Goal: Task Accomplishment & Management: Understand process/instructions

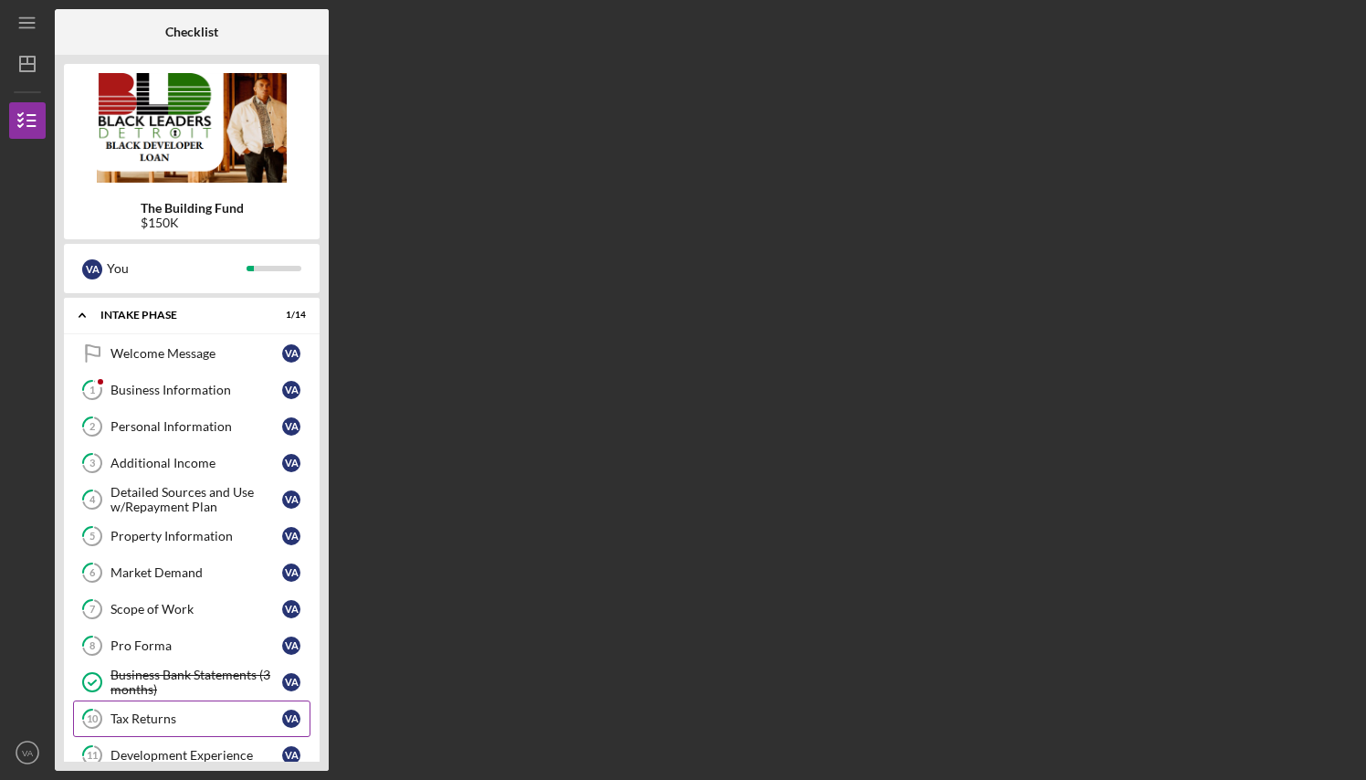
click at [206, 723] on div "Tax Returns" at bounding box center [196, 718] width 172 height 15
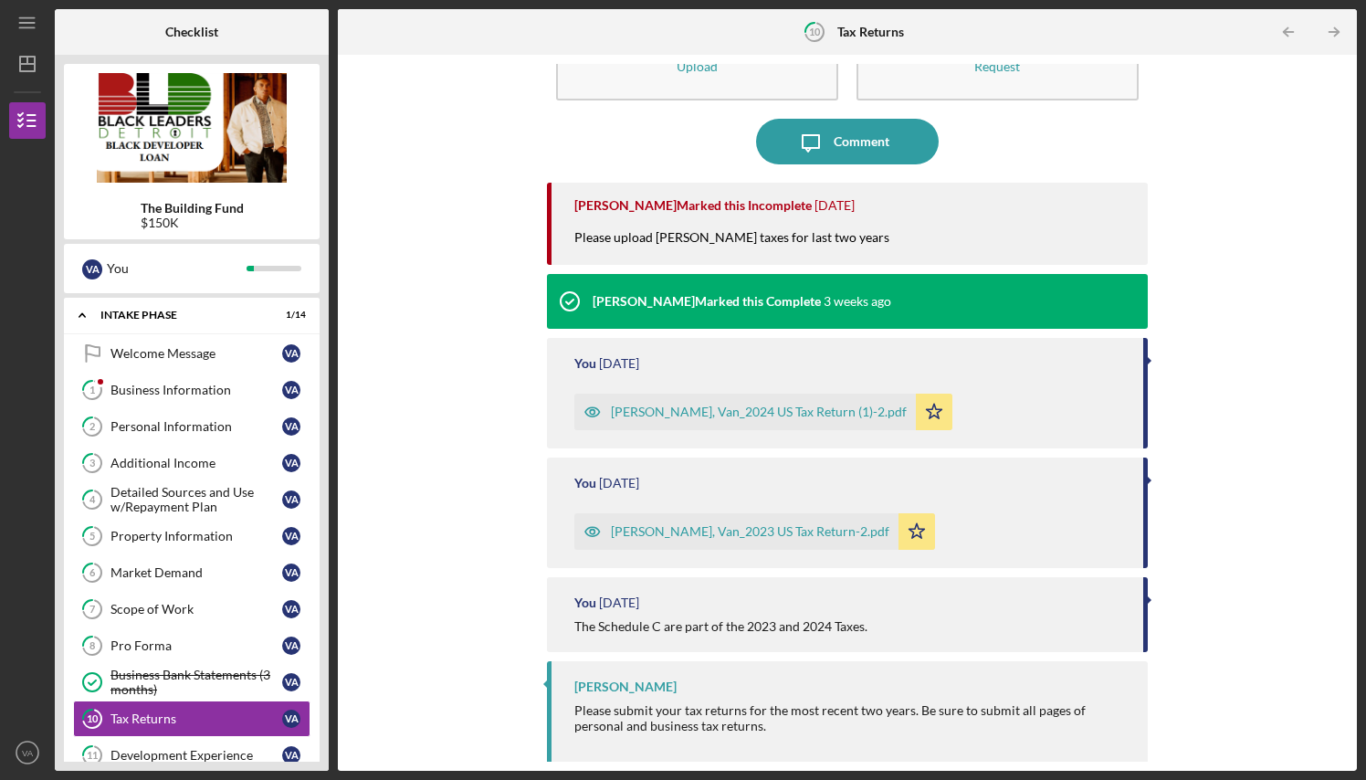
scroll to position [104, 0]
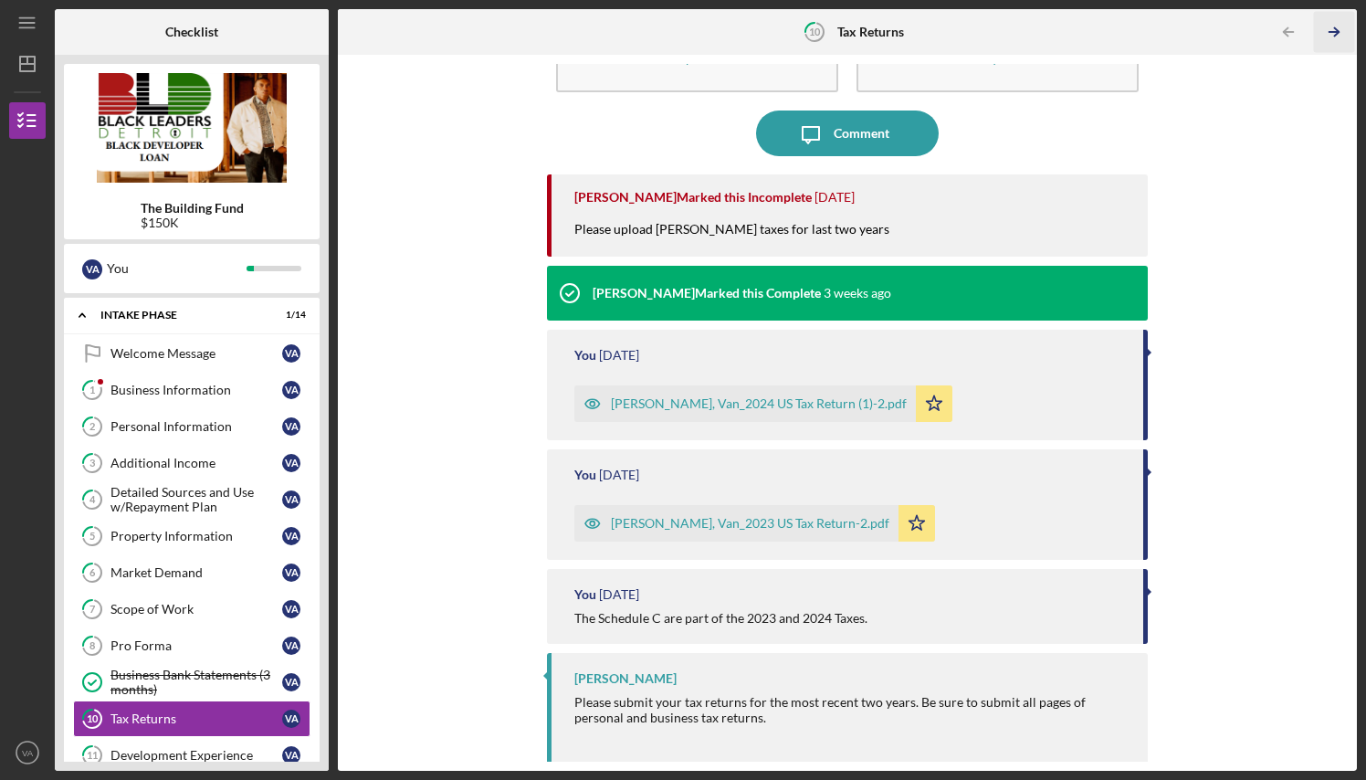
click at [1333, 29] on icon "Icon/Table Pagination Arrow" at bounding box center [1334, 32] width 41 height 41
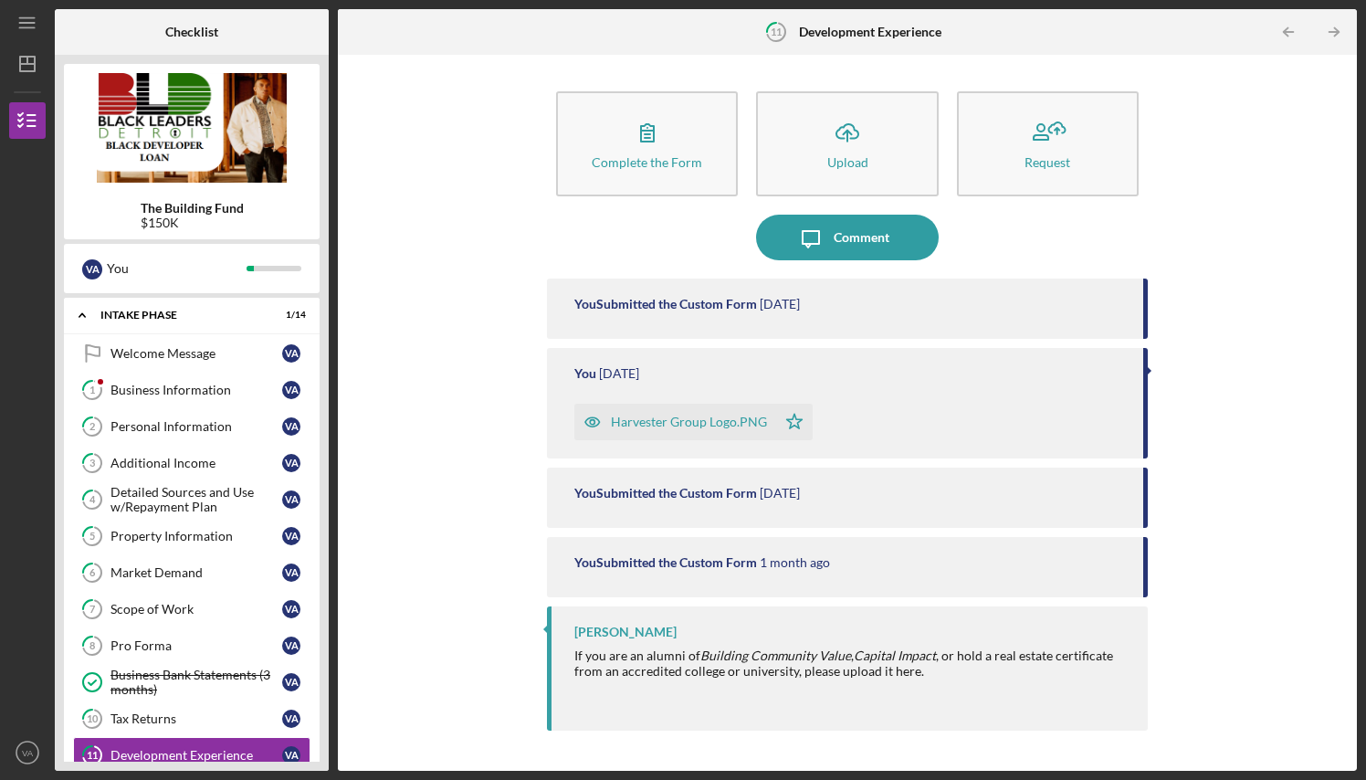
click at [1333, 29] on icon "Icon/Table Pagination Arrow" at bounding box center [1334, 32] width 41 height 41
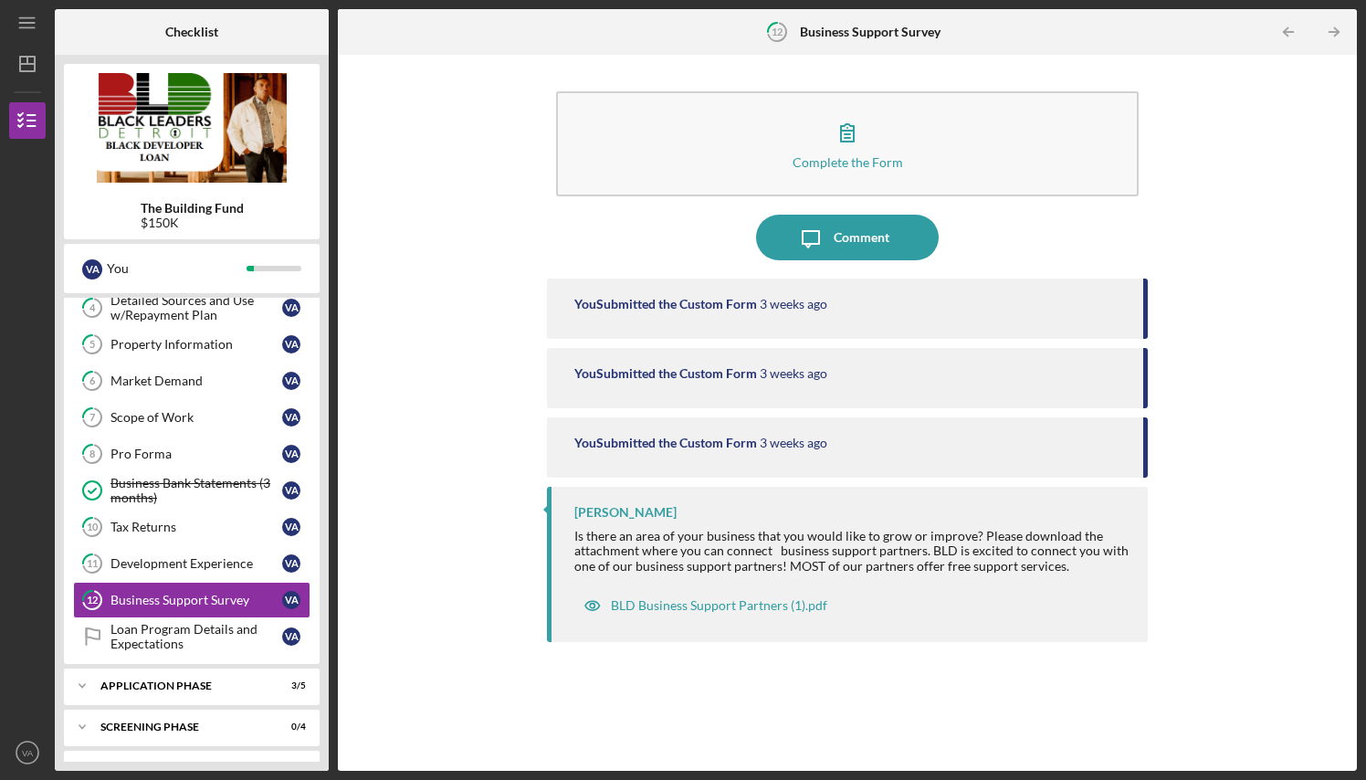
scroll to position [226, 0]
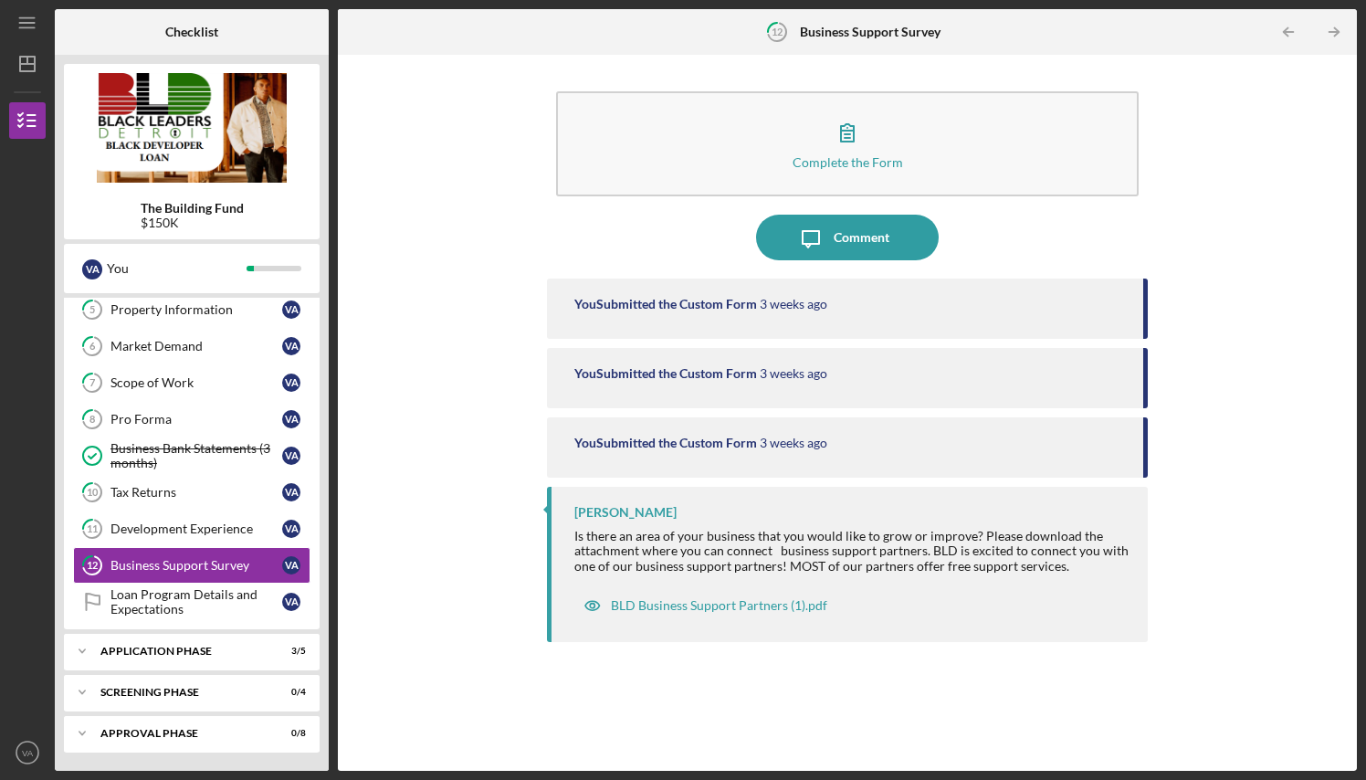
click at [1333, 29] on icon "Icon/Table Pagination Arrow" at bounding box center [1334, 32] width 41 height 41
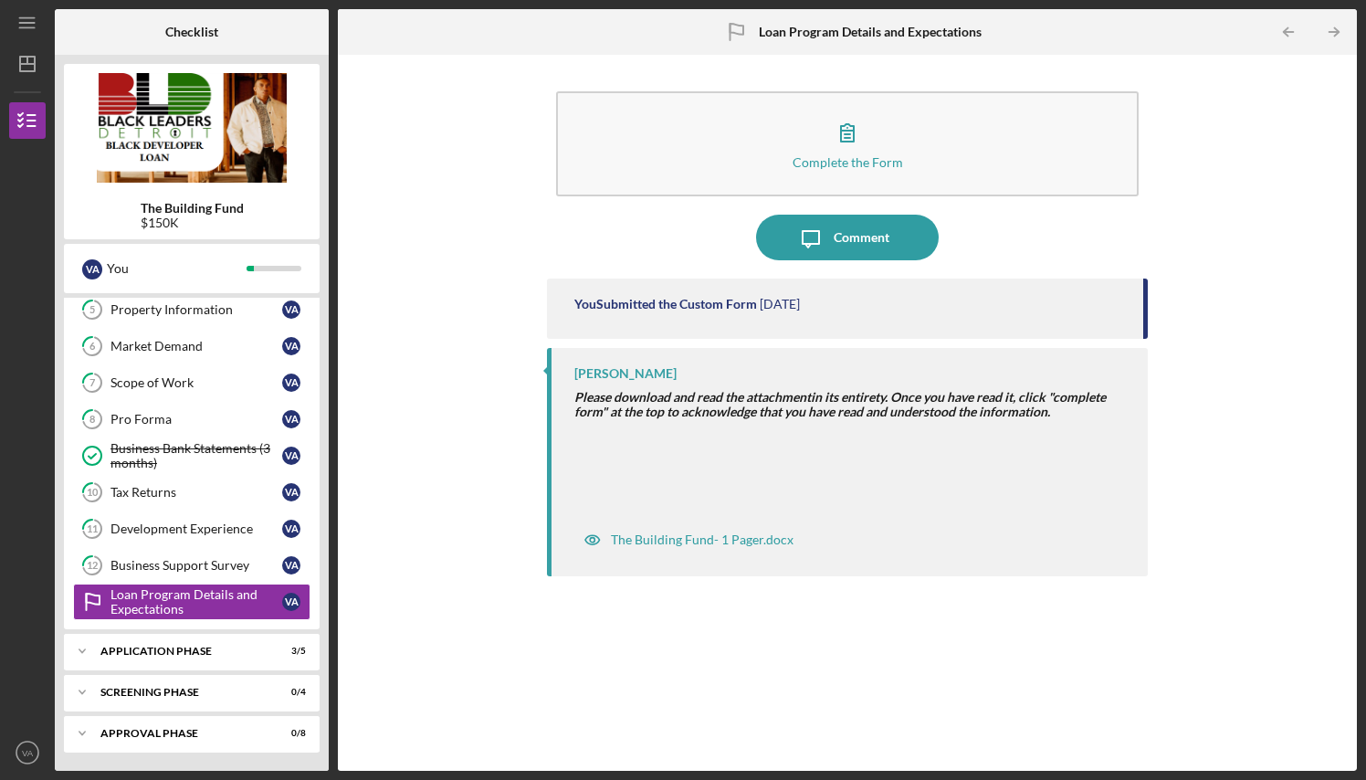
click at [1333, 29] on icon "Icon/Table Pagination Arrow" at bounding box center [1334, 32] width 41 height 41
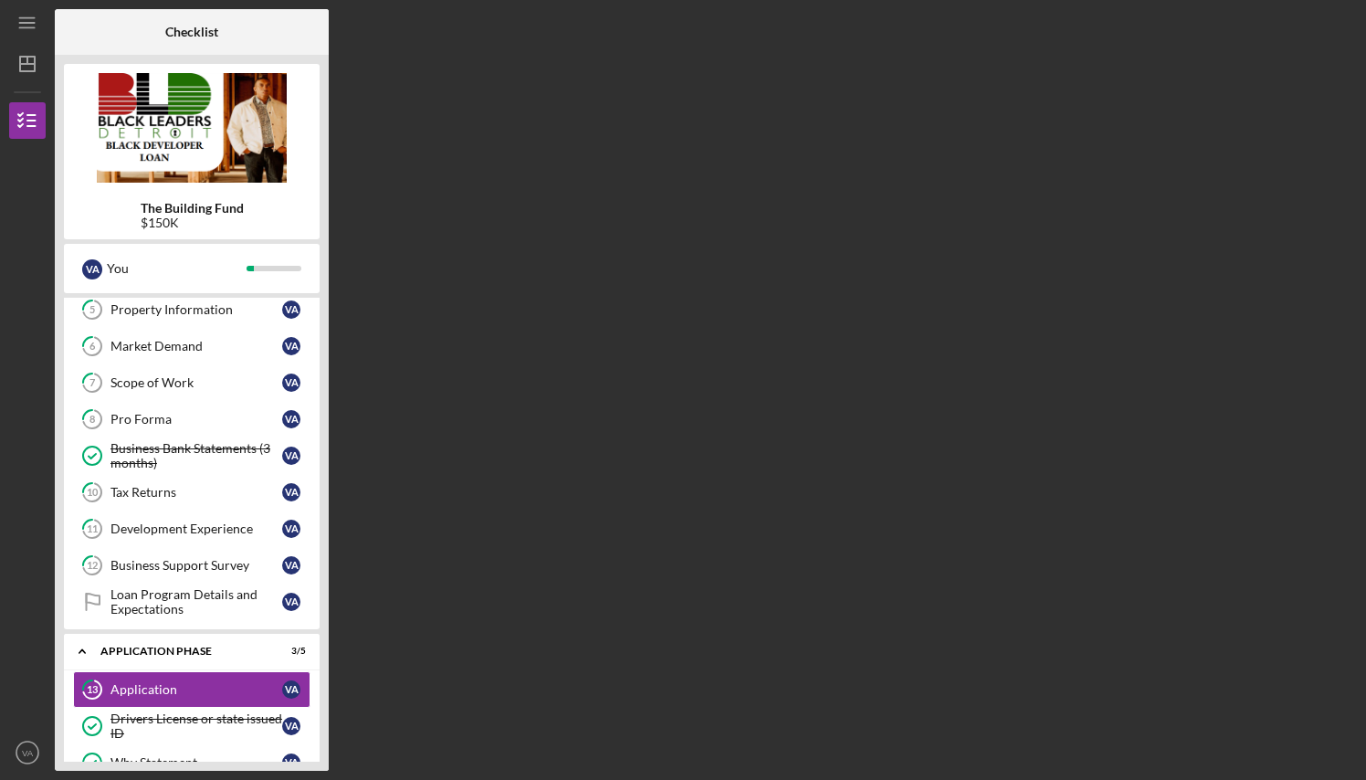
scroll to position [386, 0]
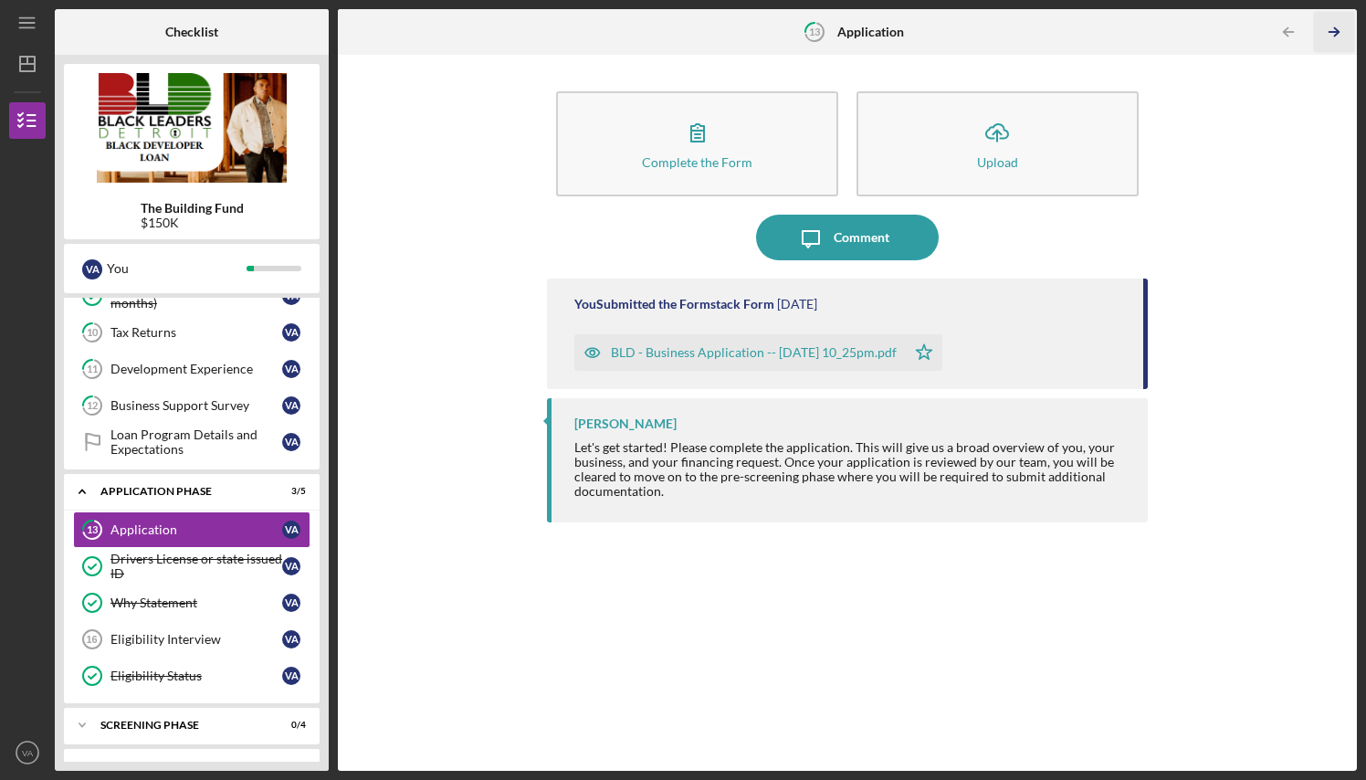
click at [1334, 29] on icon "Icon/Table Pagination Arrow" at bounding box center [1334, 32] width 41 height 41
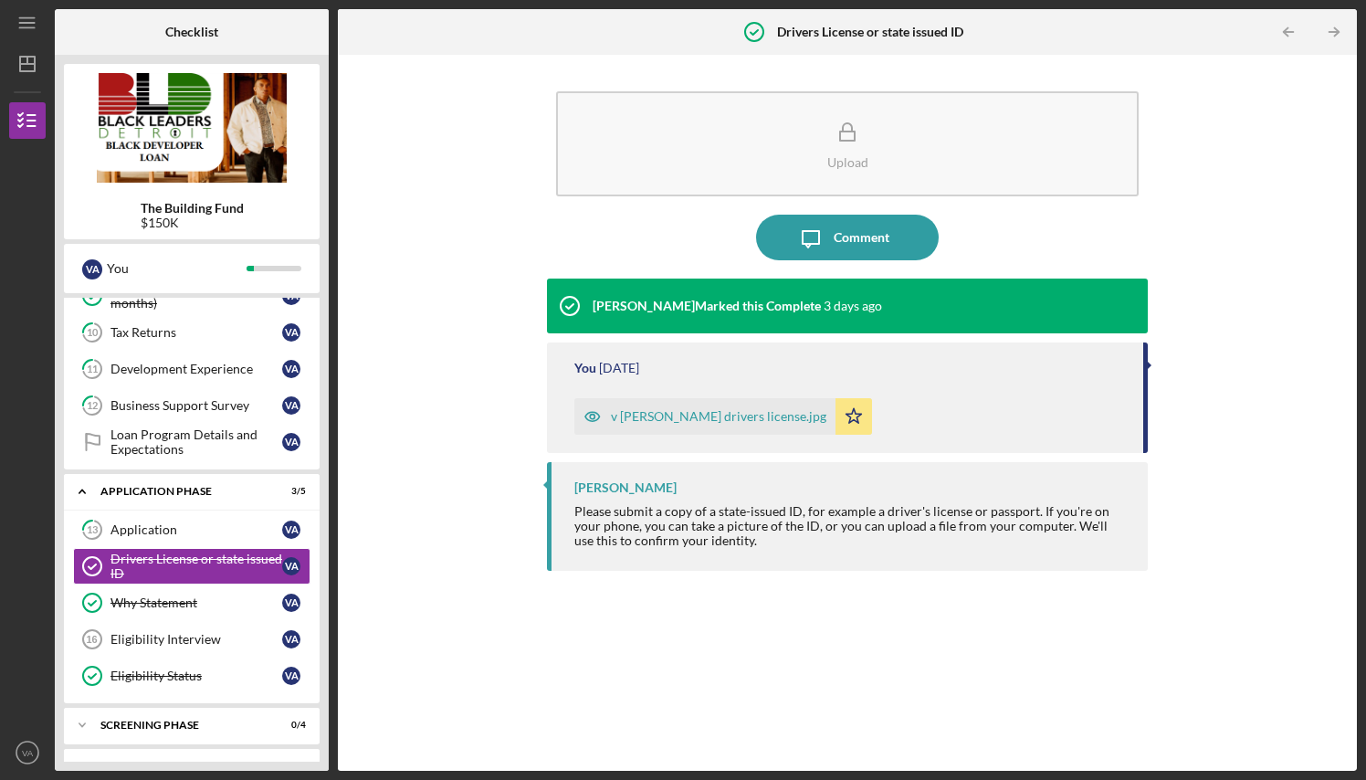
click at [1334, 29] on icon "Icon/Table Pagination Arrow" at bounding box center [1334, 32] width 41 height 41
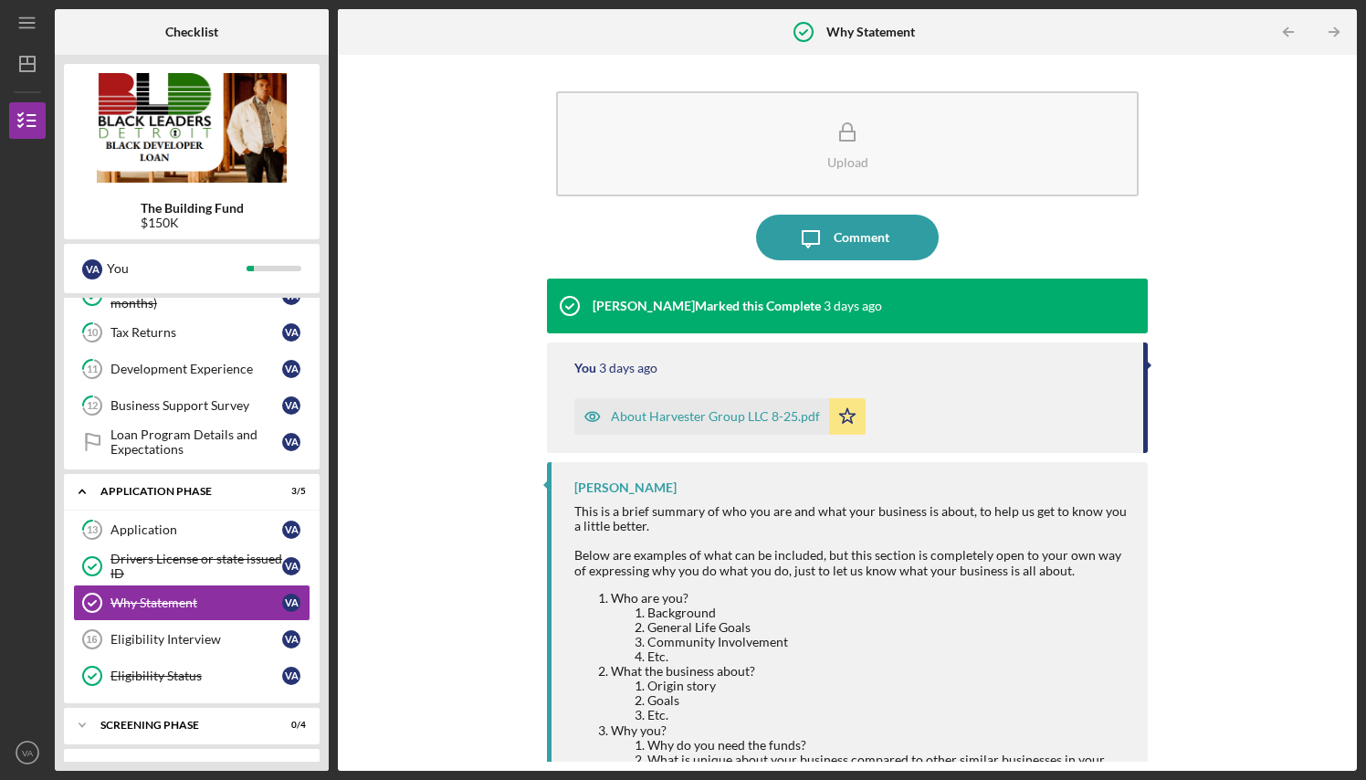
click at [1334, 29] on icon "Icon/Table Pagination Arrow" at bounding box center [1334, 32] width 41 height 41
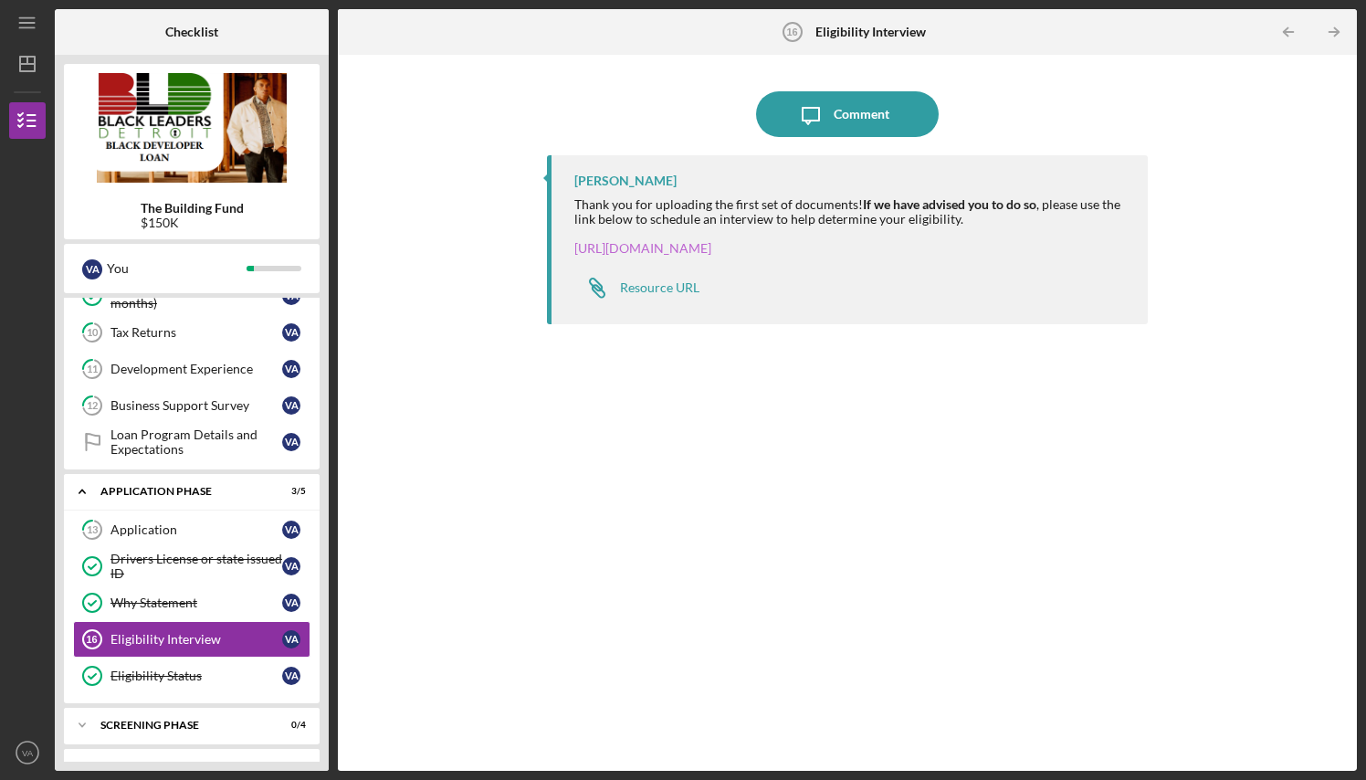
click at [709, 246] on link "[URL][DOMAIN_NAME]" at bounding box center [642, 248] width 137 height 16
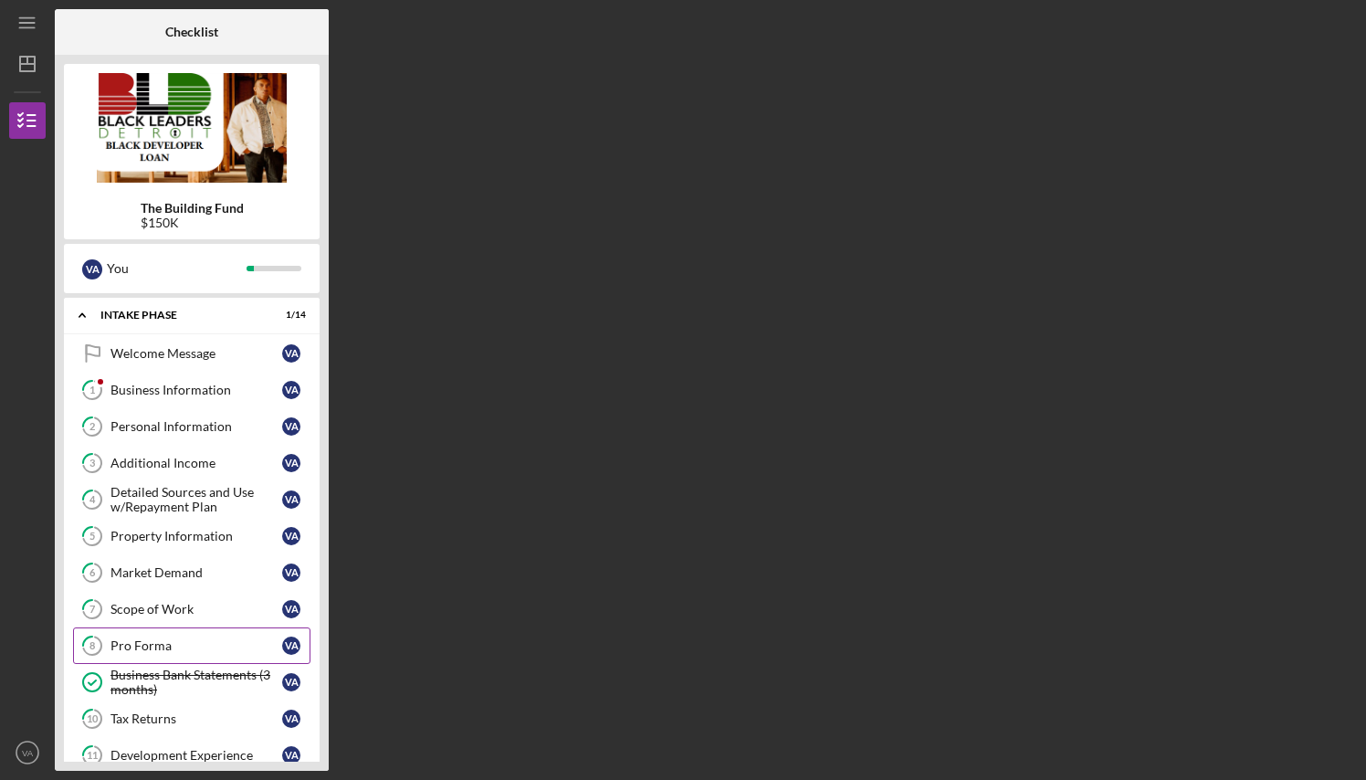
click at [169, 643] on div "Pro Forma" at bounding box center [196, 645] width 172 height 15
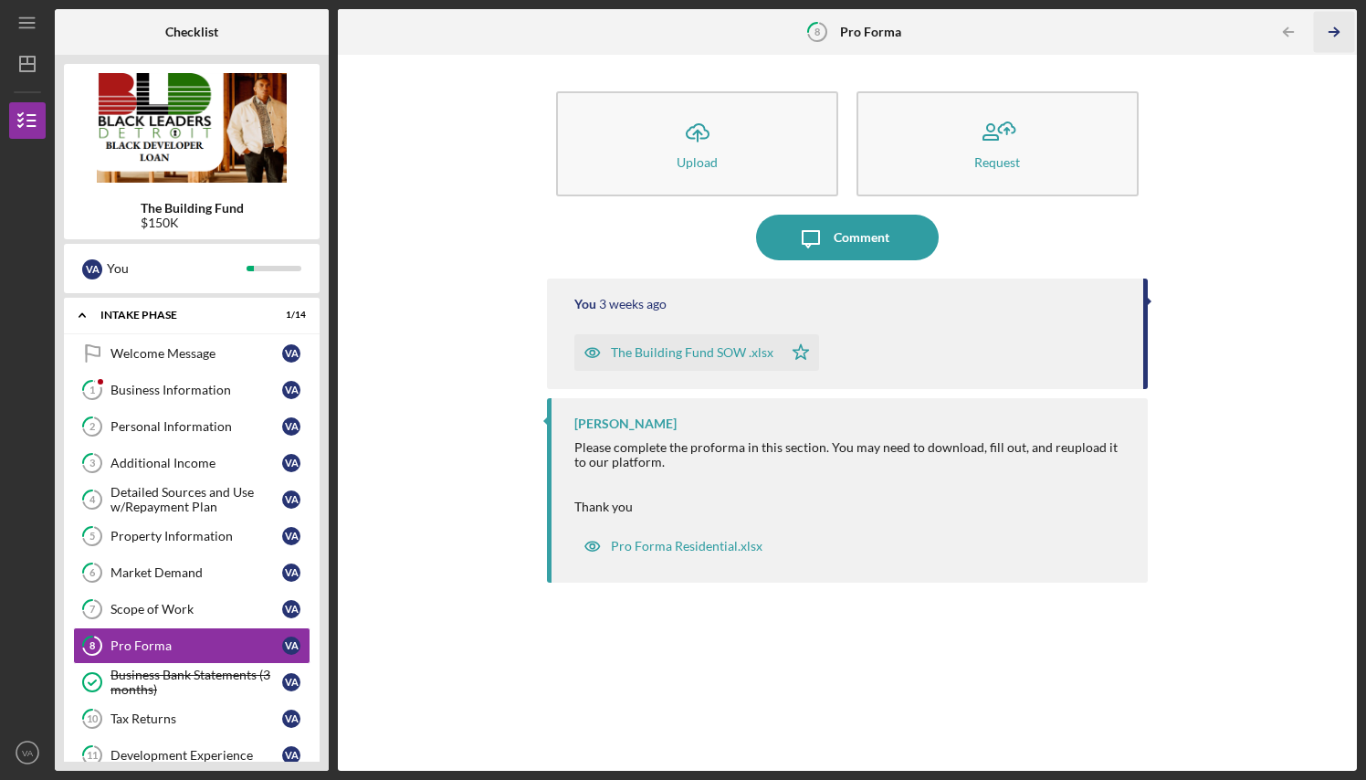
click at [1331, 29] on icon "Icon/Table Pagination Arrow" at bounding box center [1334, 32] width 41 height 41
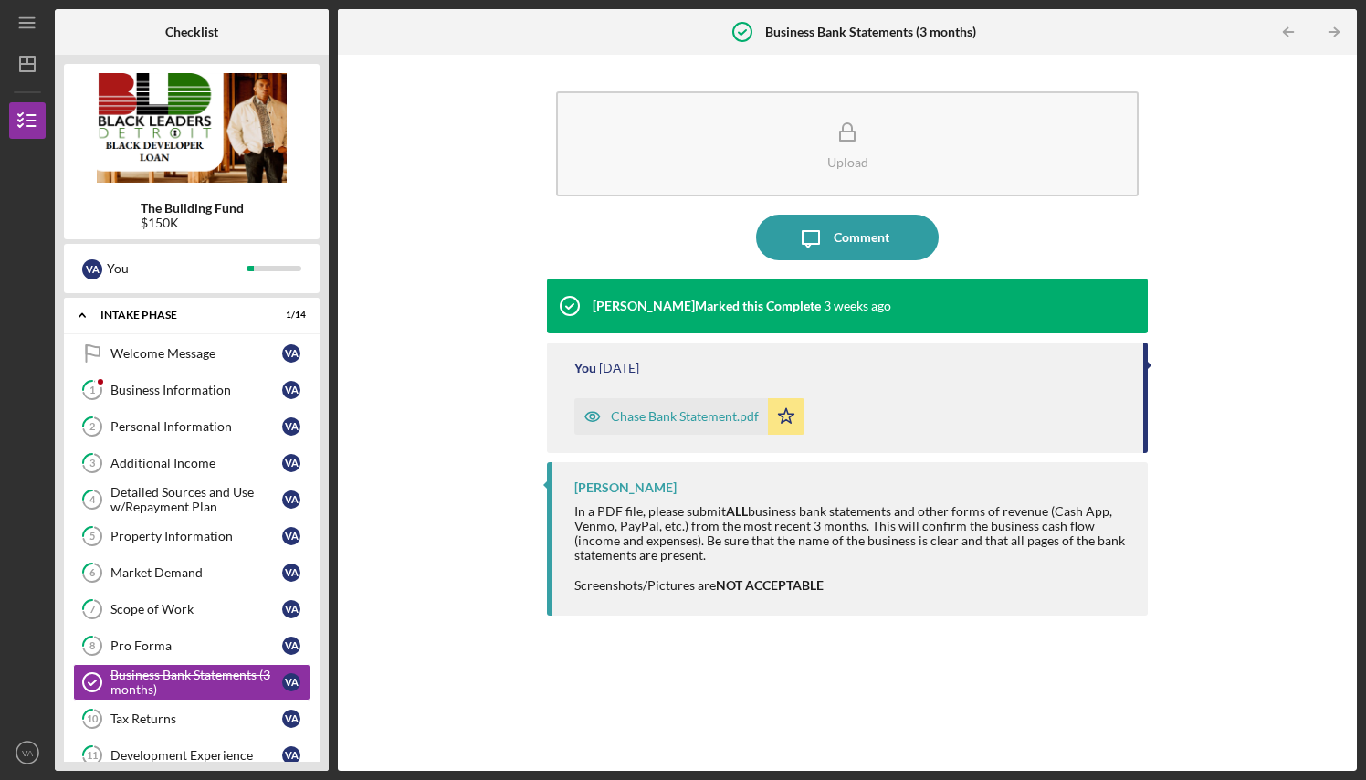
click at [1331, 29] on icon "Icon/Table Pagination Arrow" at bounding box center [1334, 32] width 41 height 41
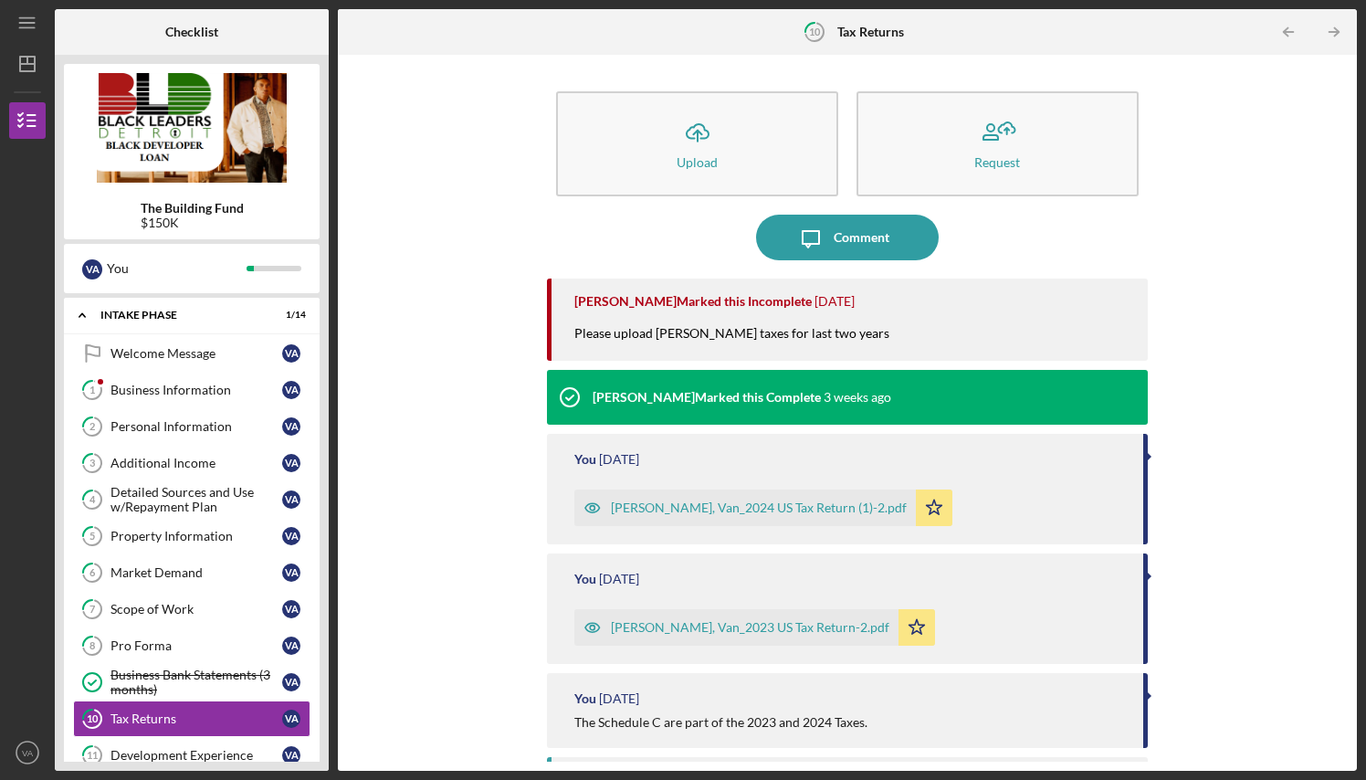
click at [1331, 29] on icon "Icon/Table Pagination Arrow" at bounding box center [1334, 32] width 41 height 41
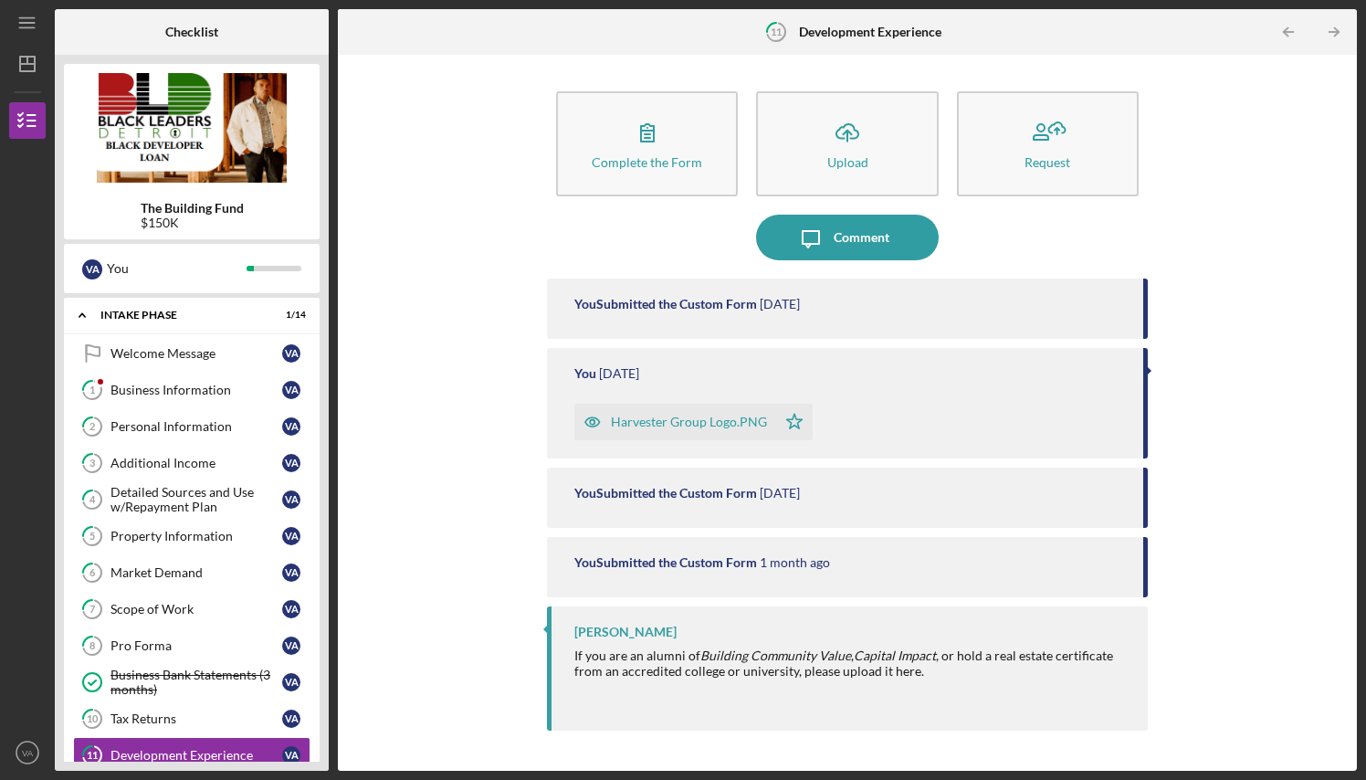
click at [1331, 29] on icon "Icon/Table Pagination Arrow" at bounding box center [1334, 32] width 41 height 41
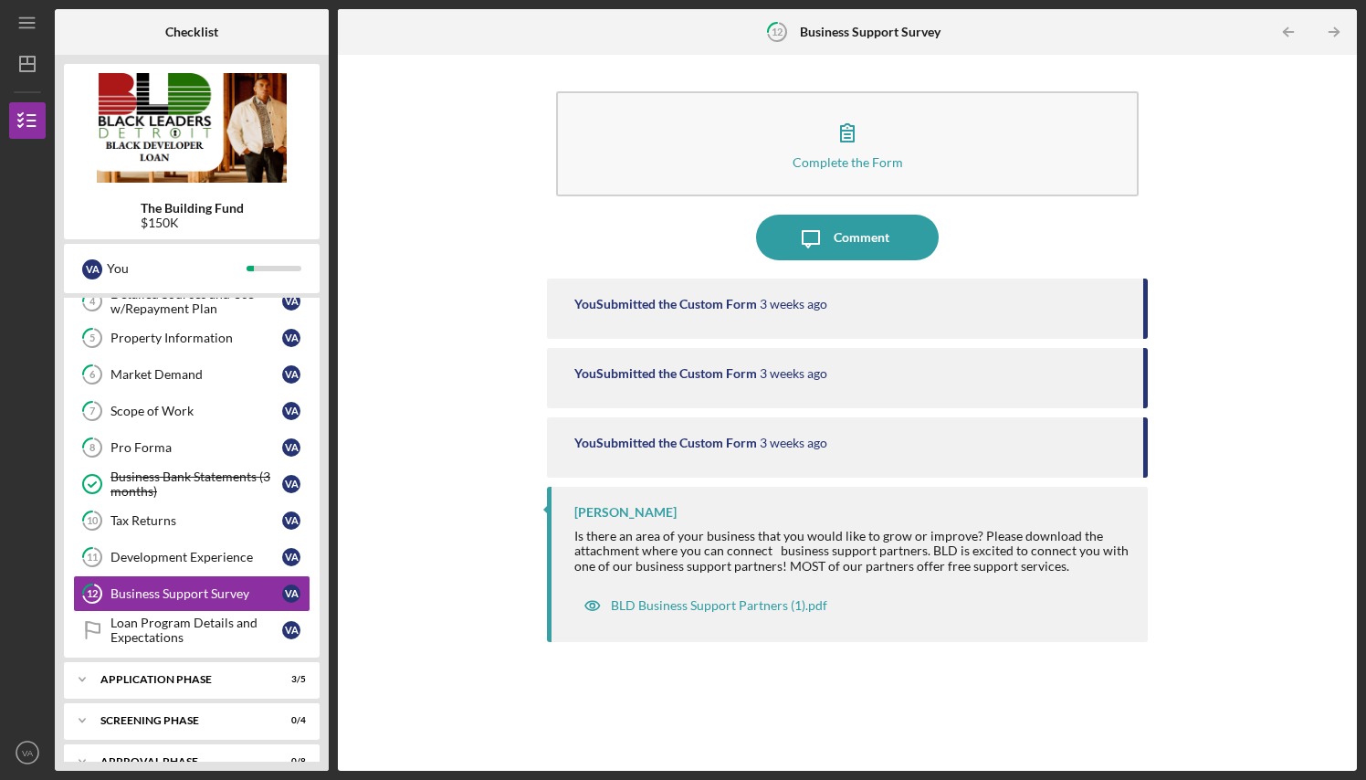
scroll to position [226, 0]
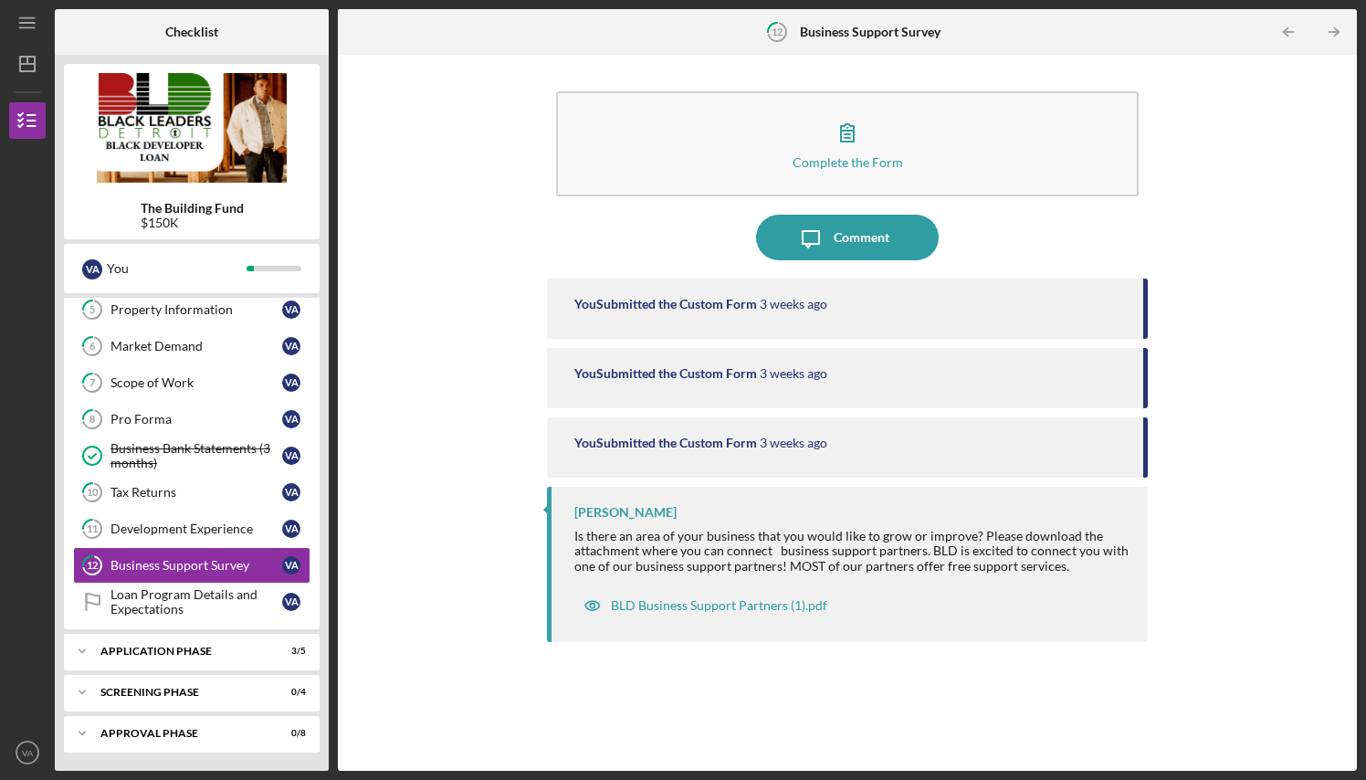
click at [1331, 29] on icon "Icon/Table Pagination Arrow" at bounding box center [1334, 32] width 41 height 41
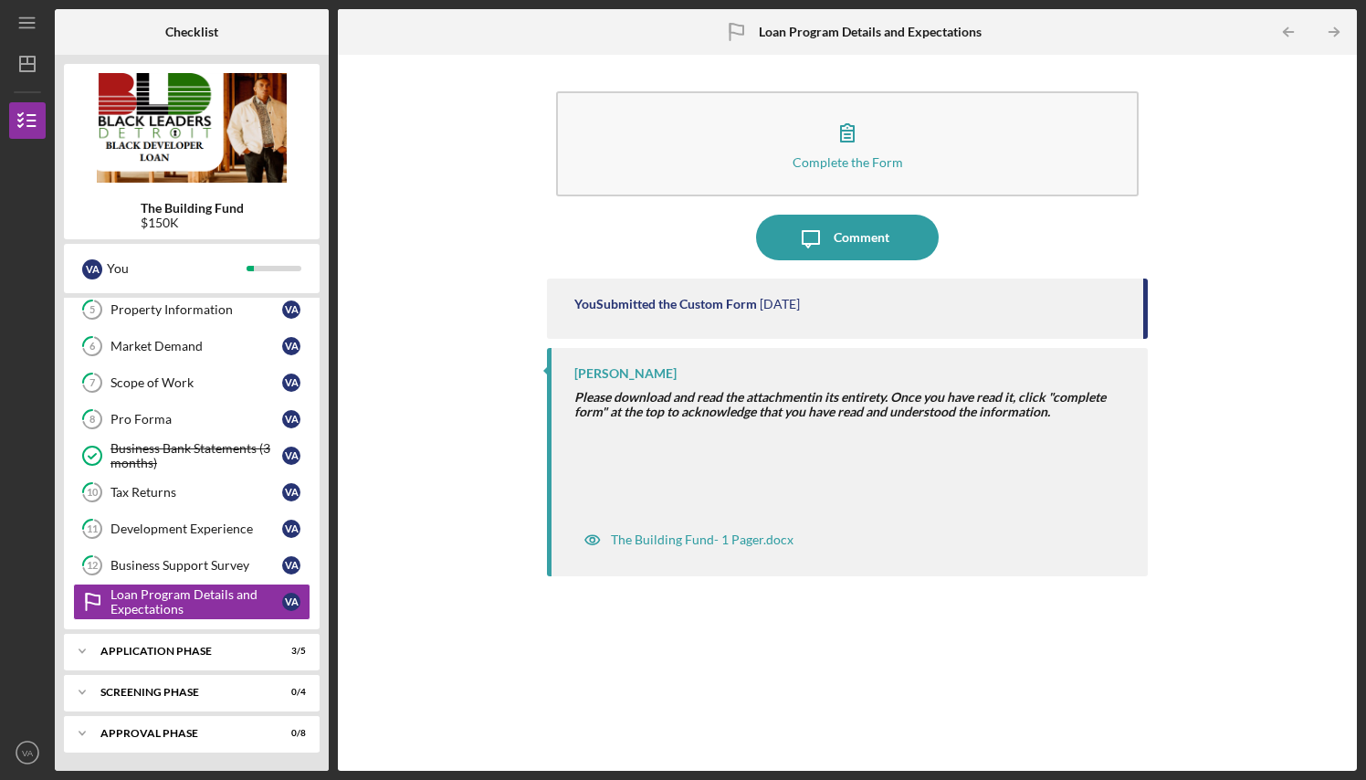
click at [1331, 29] on icon "Icon/Table Pagination Arrow" at bounding box center [1334, 32] width 41 height 41
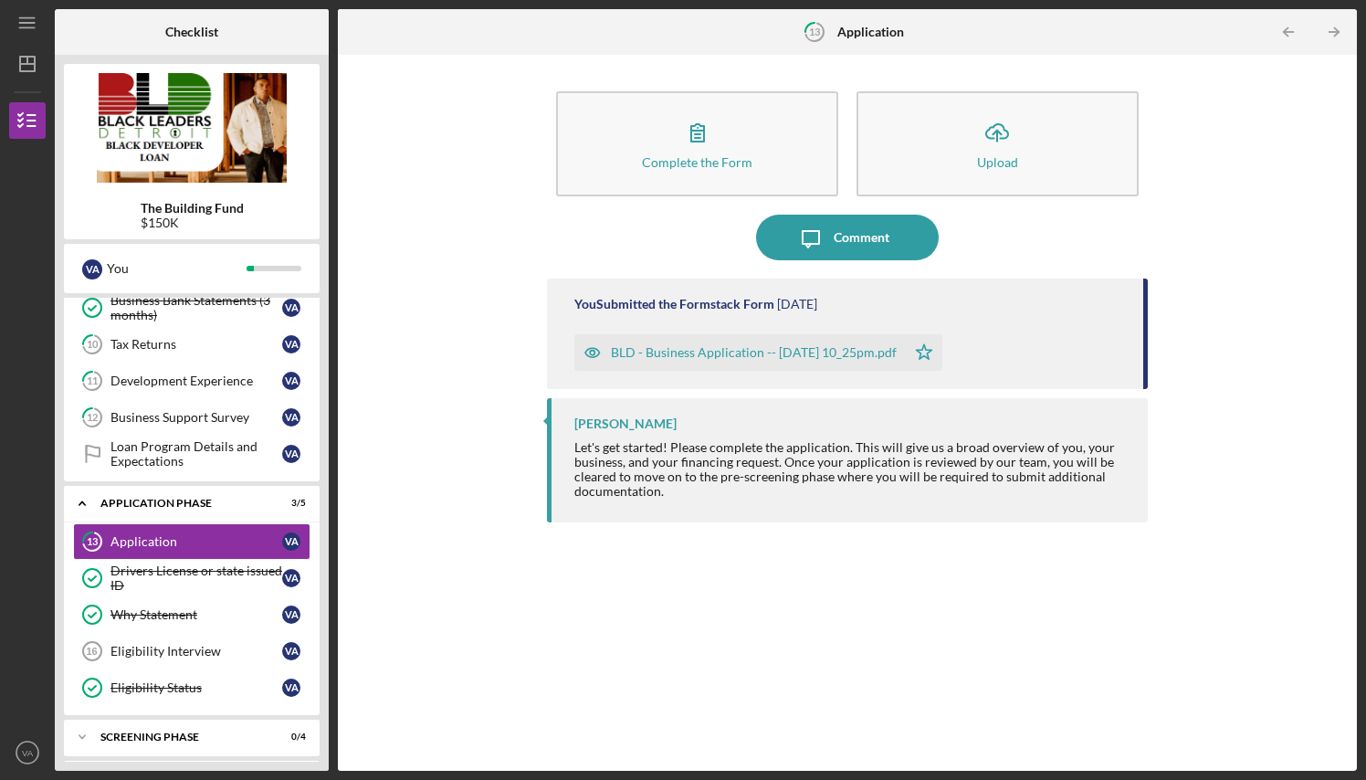
scroll to position [386, 0]
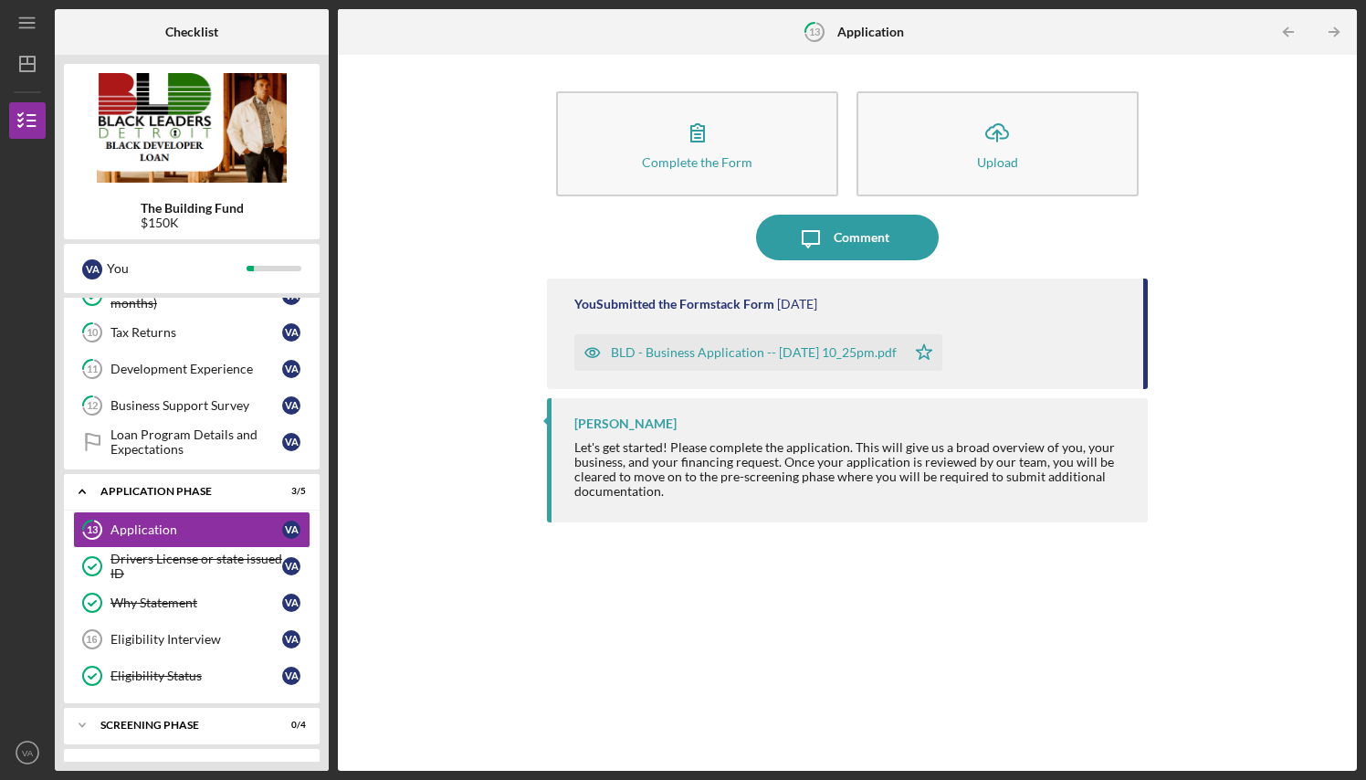
click at [1331, 29] on icon "Icon/Table Pagination Arrow" at bounding box center [1334, 32] width 41 height 41
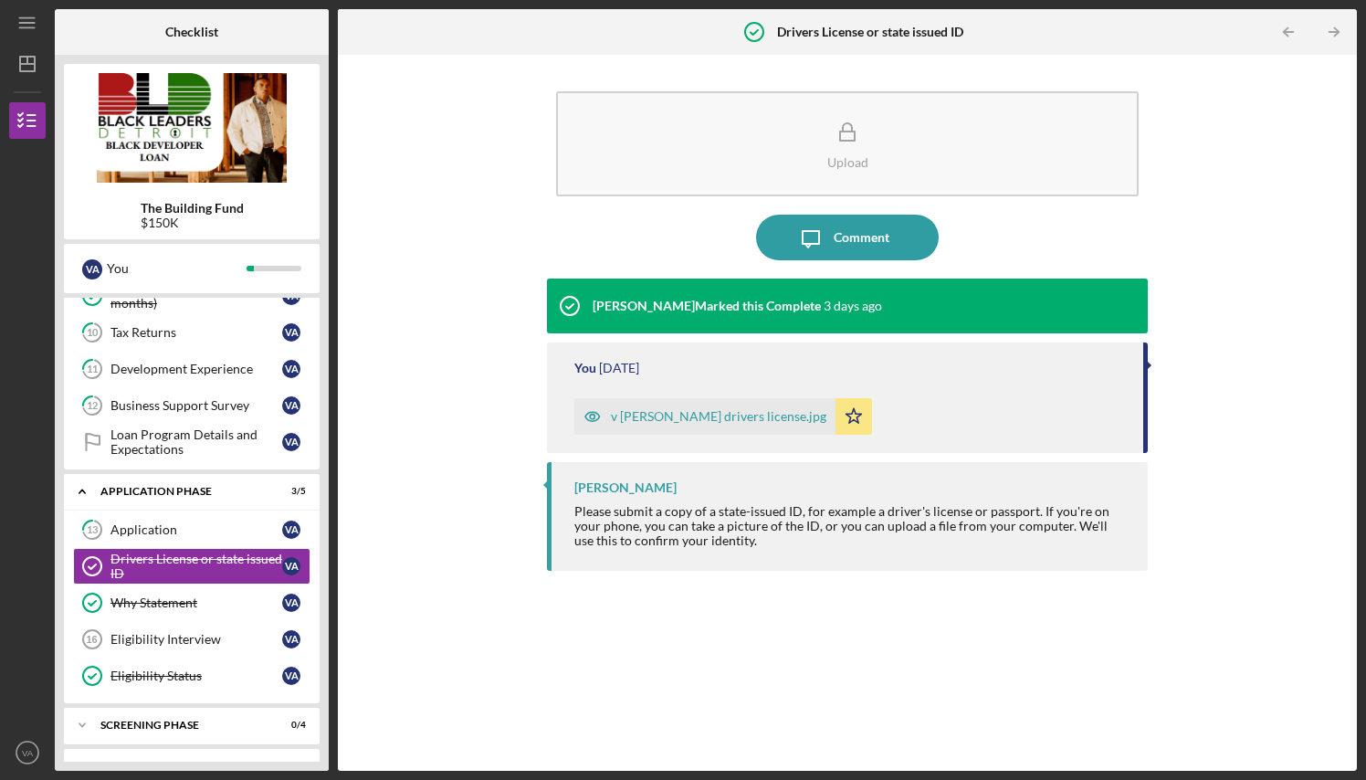
click at [1331, 29] on icon "Icon/Table Pagination Arrow" at bounding box center [1334, 32] width 41 height 41
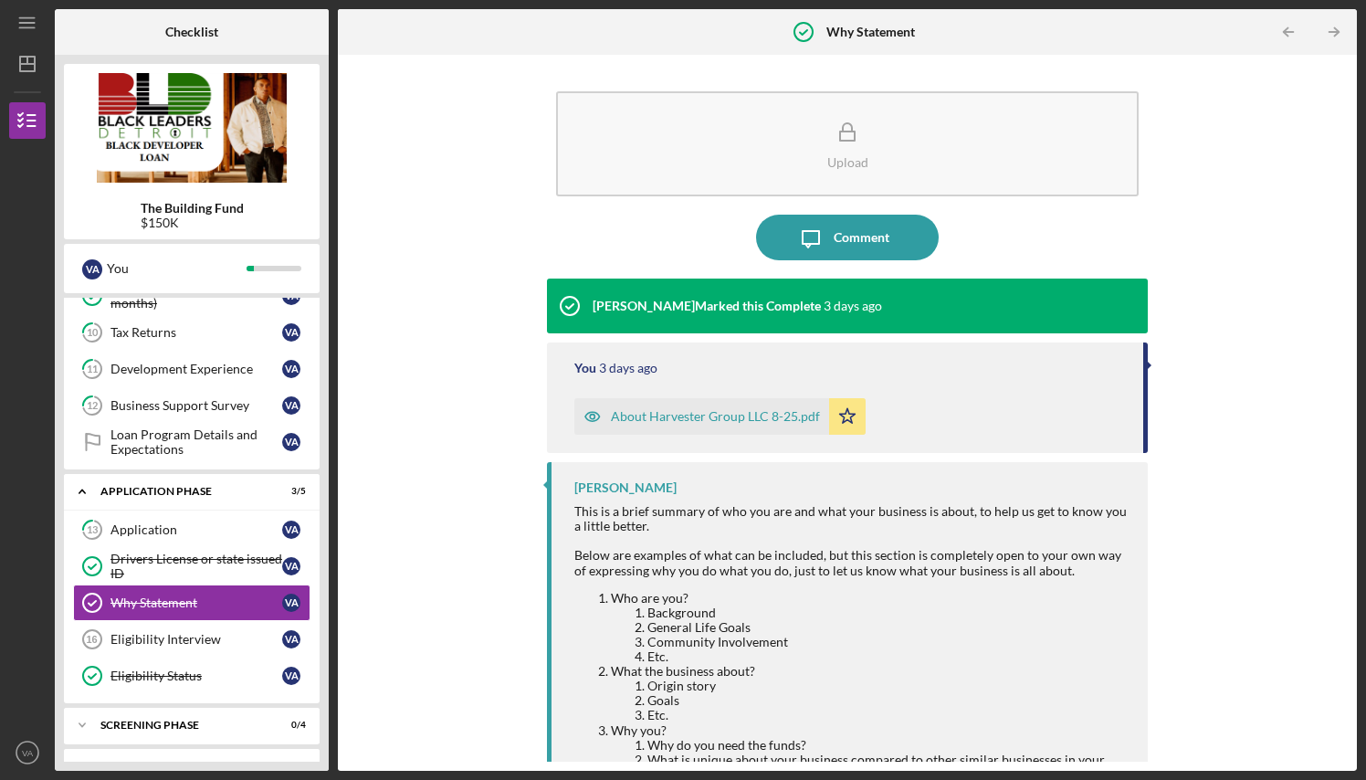
click at [1331, 29] on icon "Icon/Table Pagination Arrow" at bounding box center [1334, 32] width 41 height 41
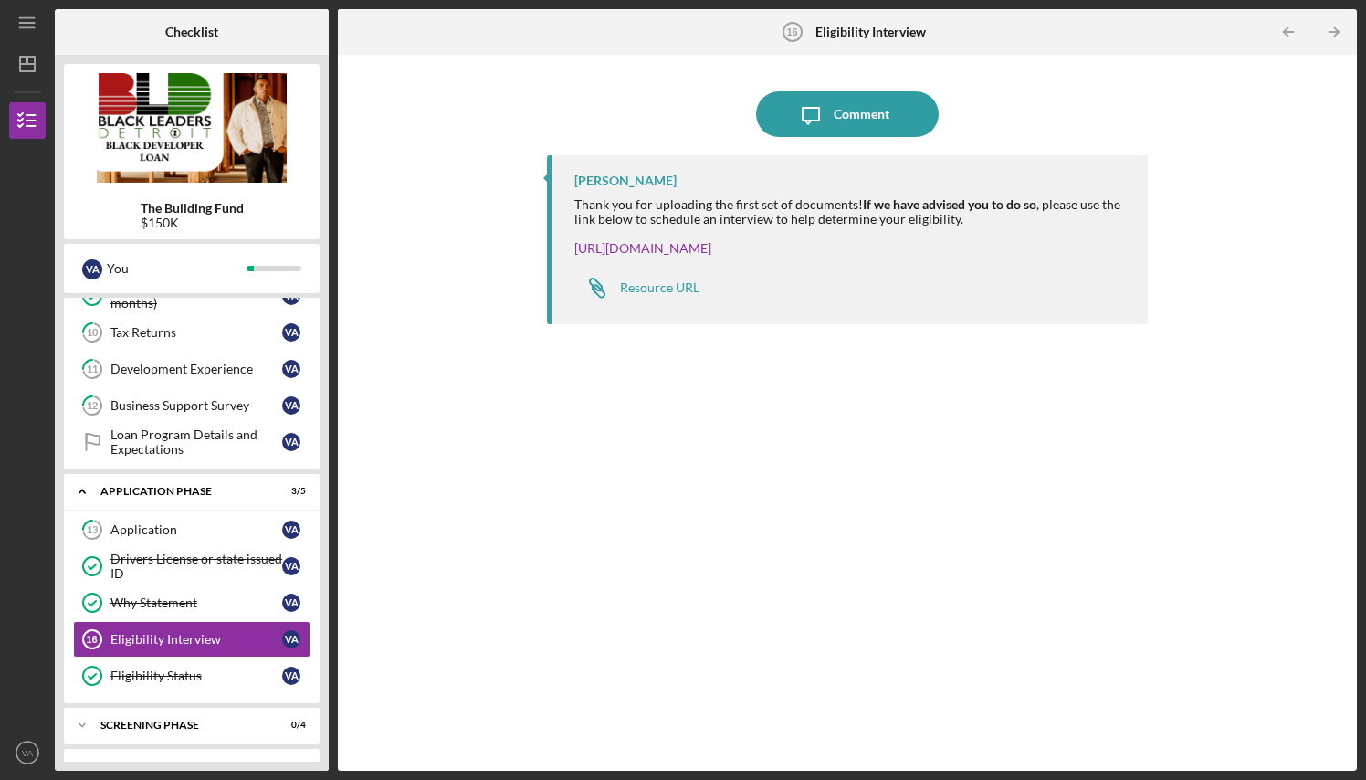
click at [1331, 29] on icon "Icon/Table Pagination Arrow" at bounding box center [1334, 32] width 41 height 41
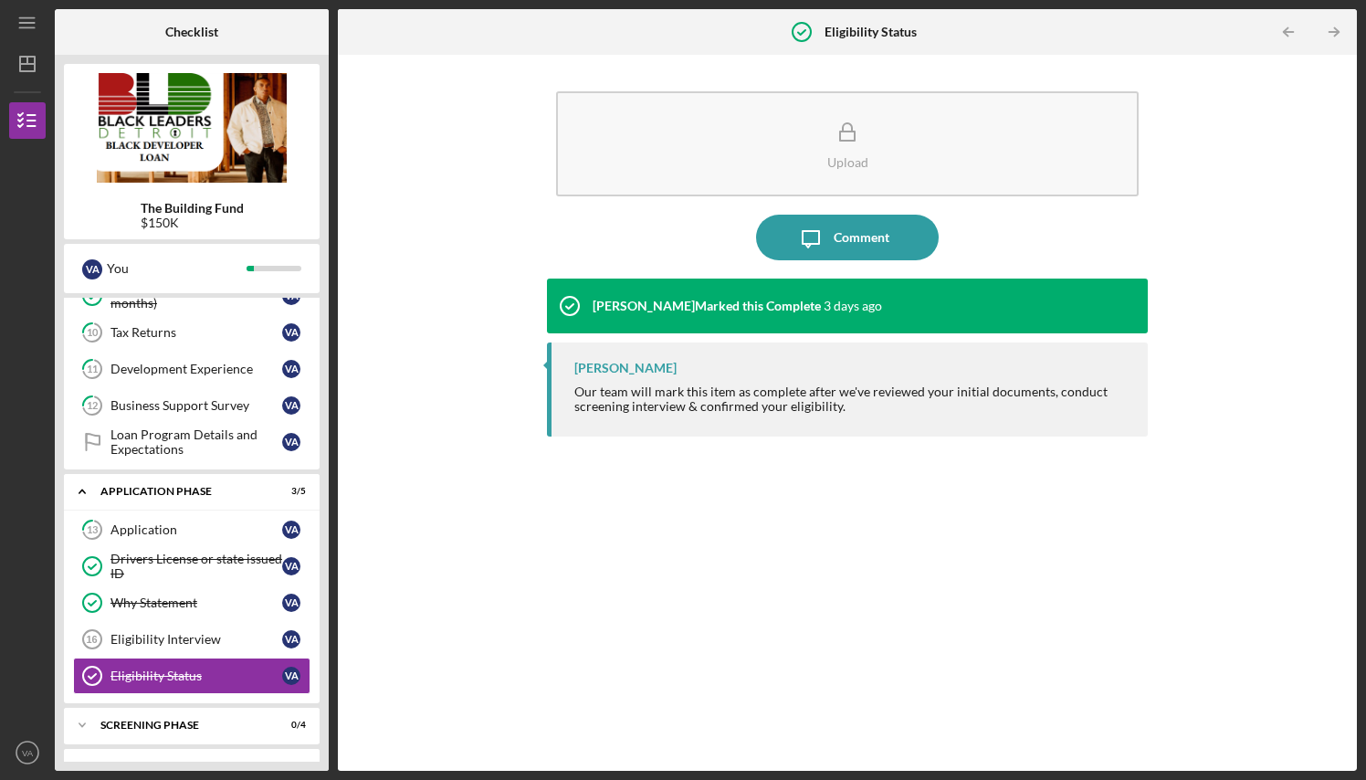
click at [1331, 29] on icon "Icon/Table Pagination Arrow" at bounding box center [1334, 32] width 41 height 41
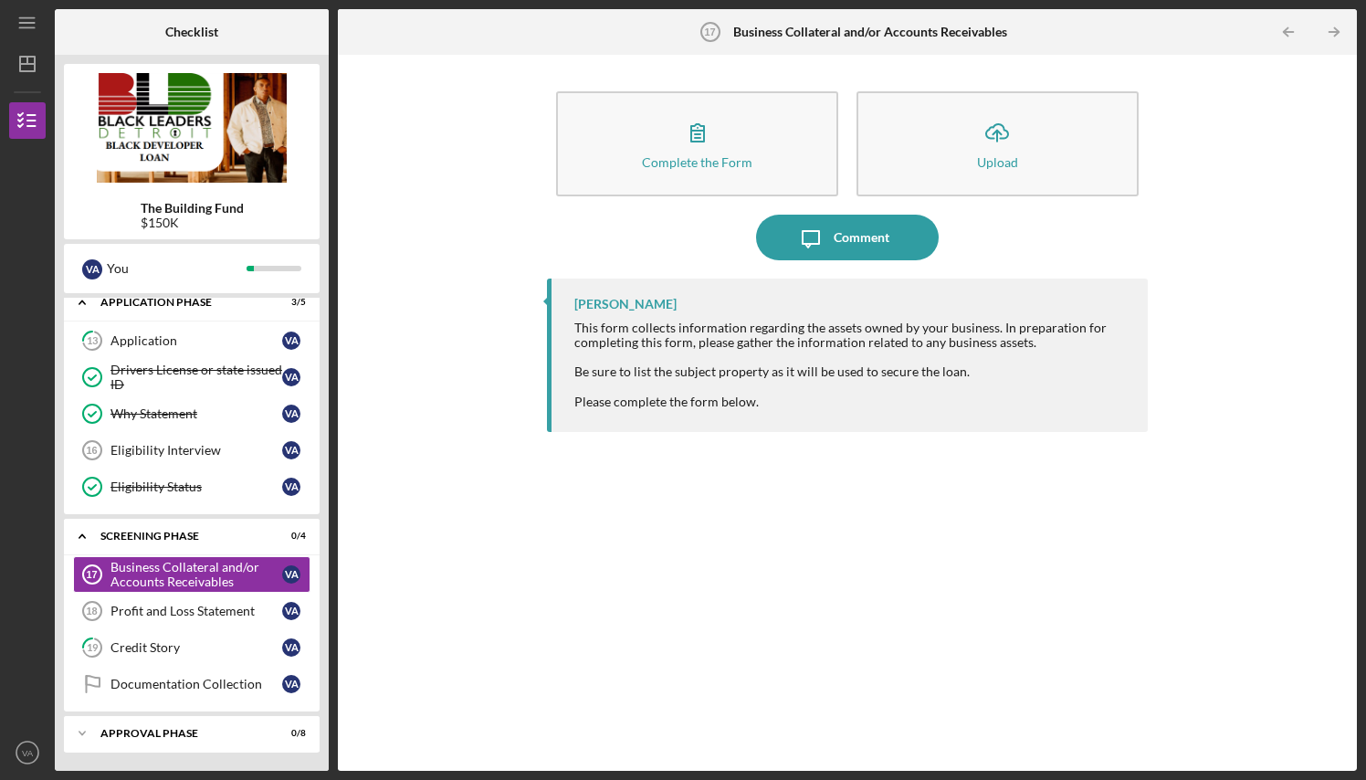
scroll to position [575, 0]
click at [1331, 29] on icon "Icon/Table Pagination Arrow" at bounding box center [1334, 32] width 41 height 41
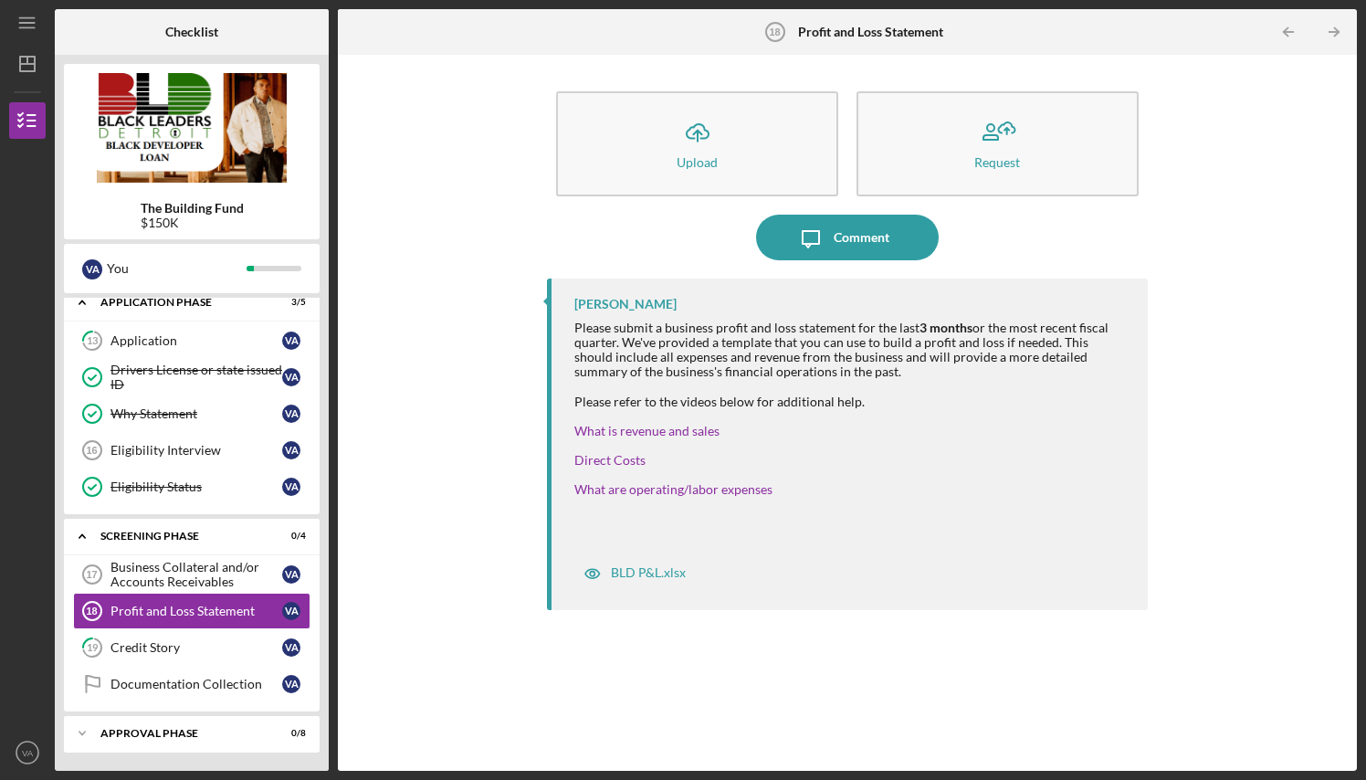
click at [1331, 29] on icon "Icon/Table Pagination Arrow" at bounding box center [1334, 32] width 41 height 41
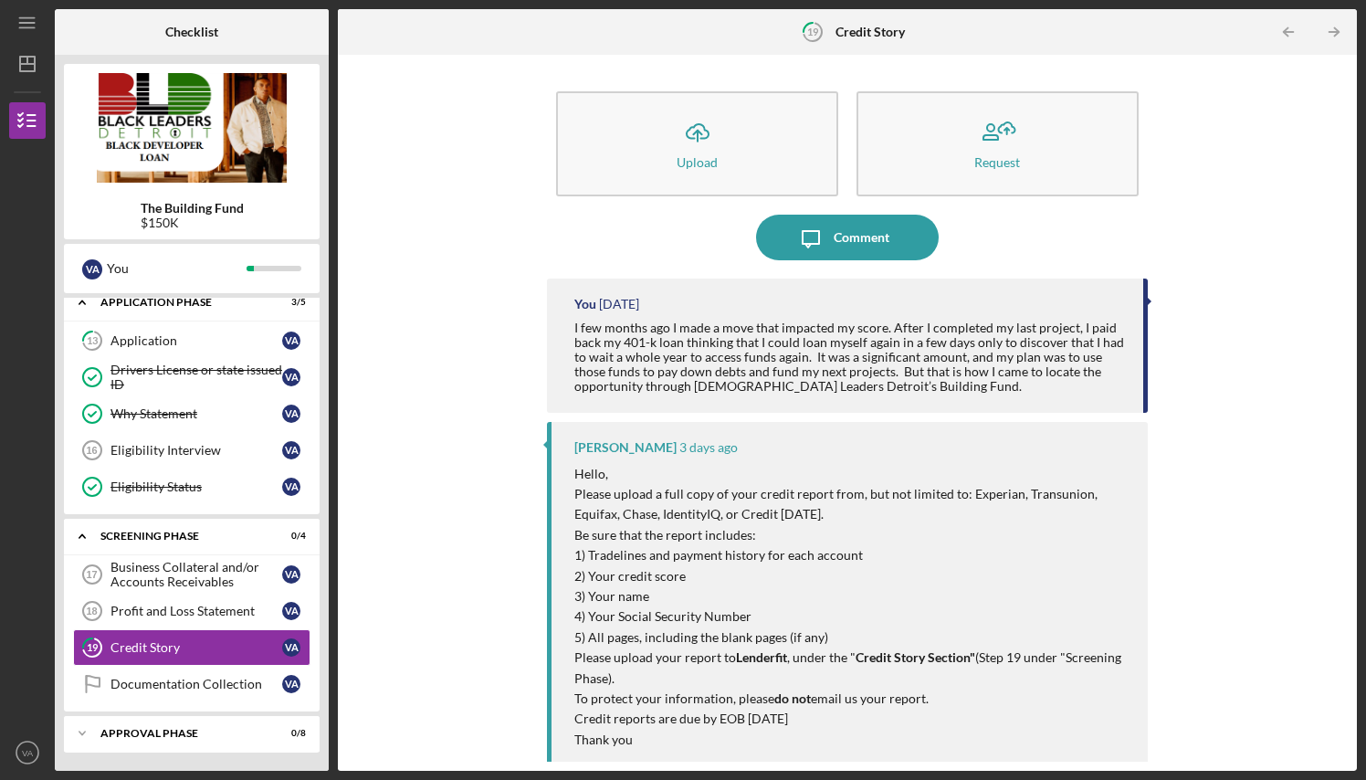
click at [1331, 29] on icon "Icon/Table Pagination Arrow" at bounding box center [1334, 32] width 41 height 41
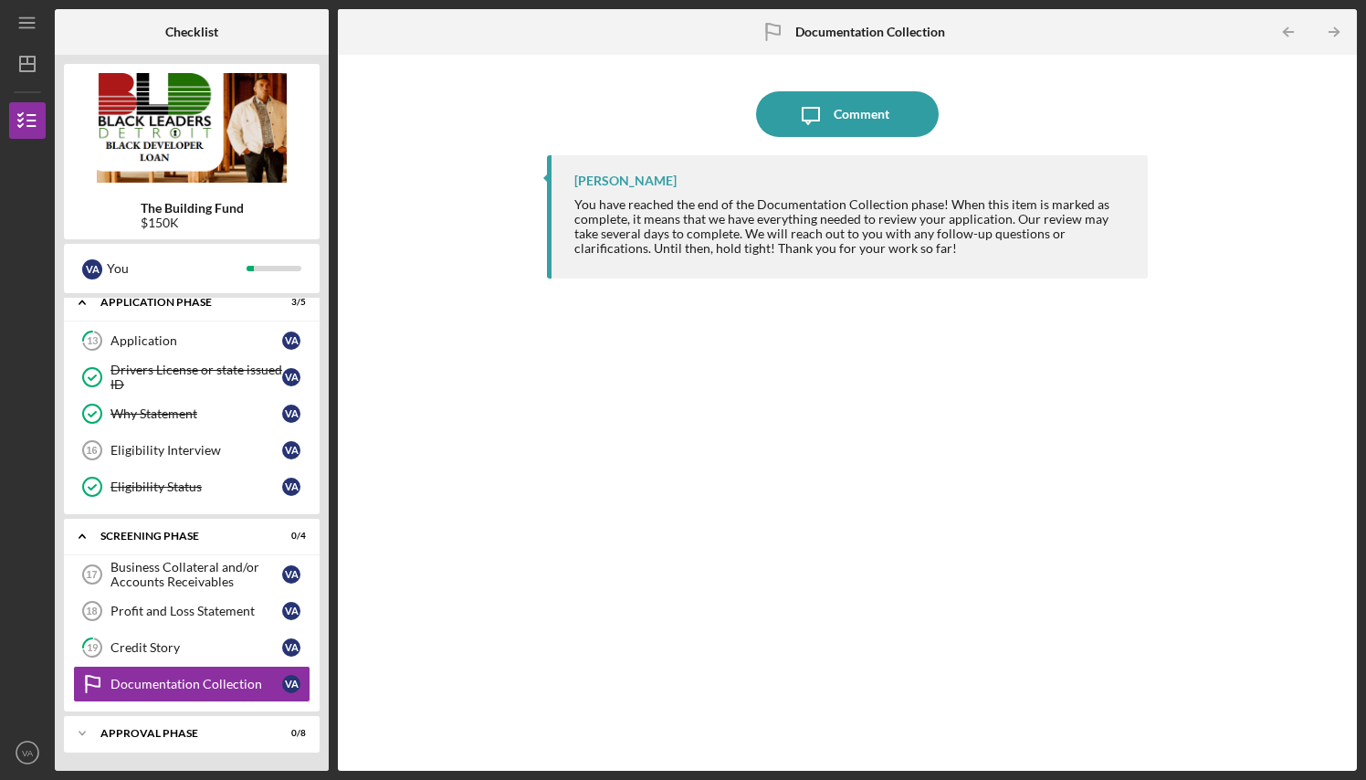
click at [1331, 29] on icon "Icon/Table Pagination Arrow" at bounding box center [1334, 32] width 41 height 41
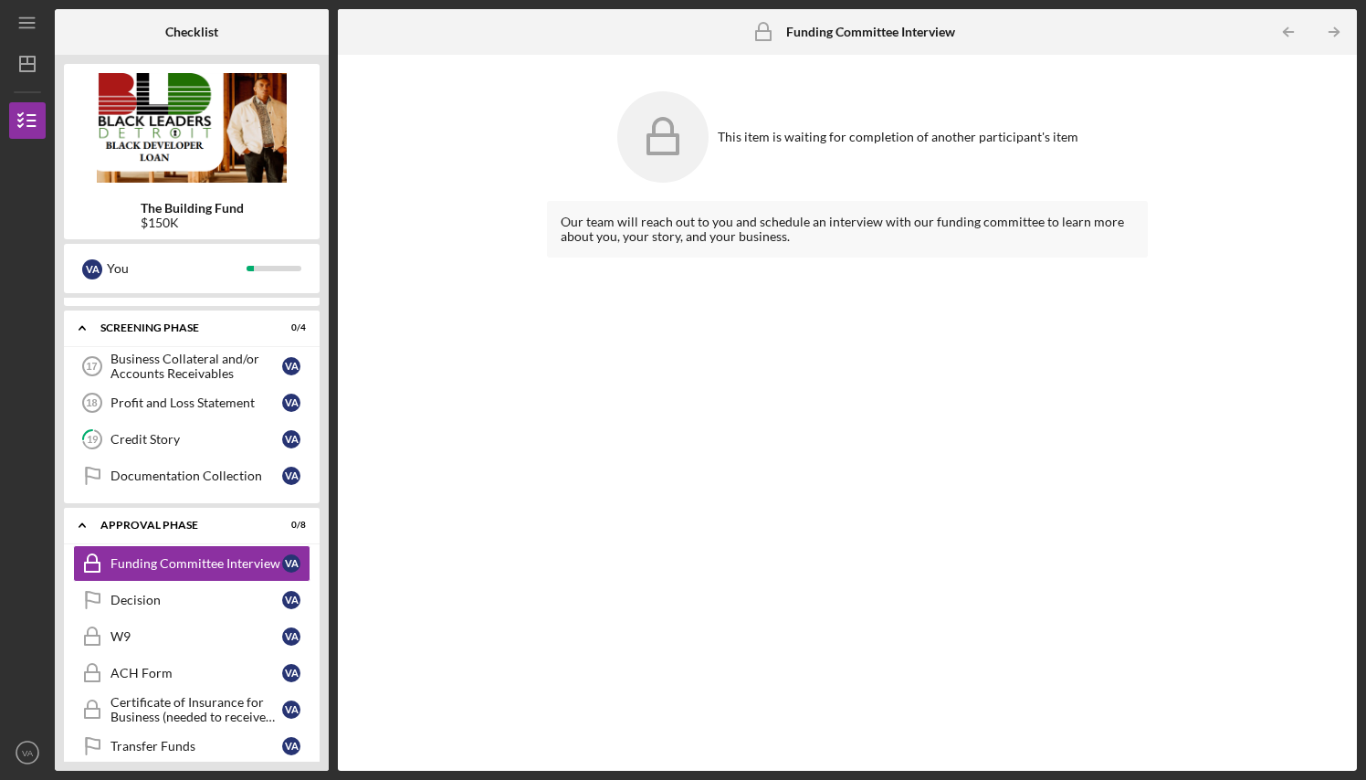
scroll to position [817, 0]
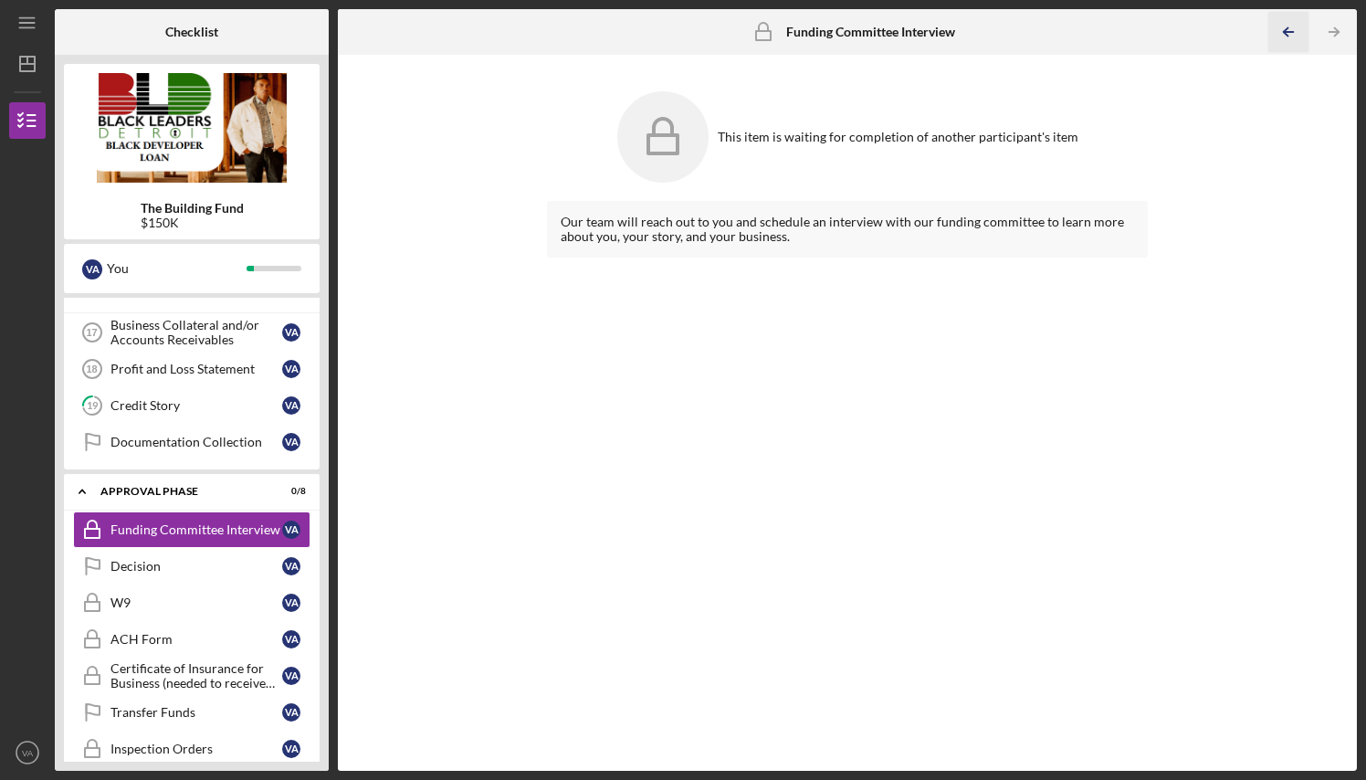
click at [1287, 31] on icon "Icon/Table Pagination Arrow" at bounding box center [1288, 32] width 41 height 41
